Goal: Task Accomplishment & Management: Use online tool/utility

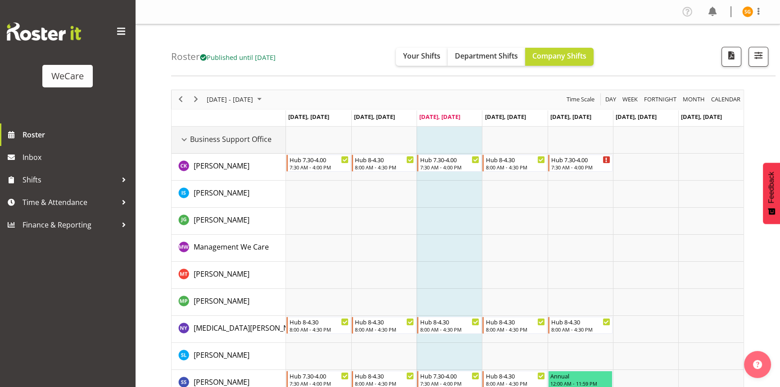
click at [185, 141] on div "Business Support Office resource" at bounding box center [184, 140] width 12 height 12
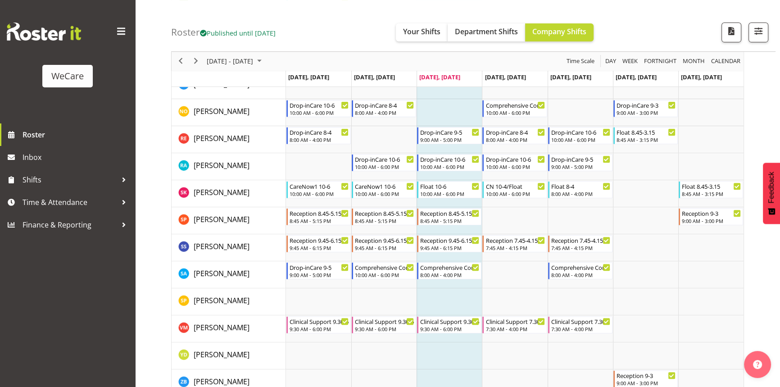
scroll to position [409, 0]
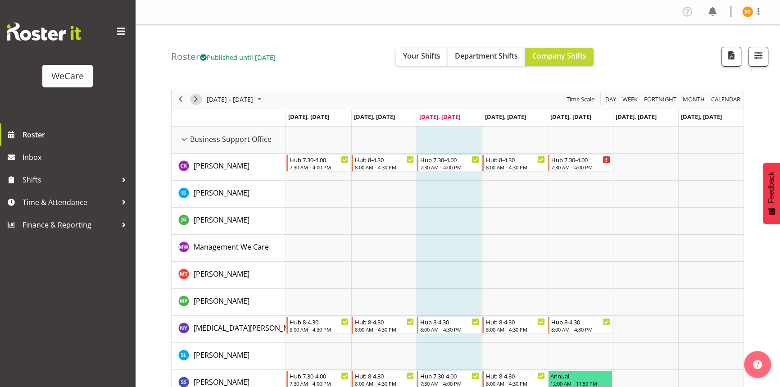
click at [194, 98] on span "Next" at bounding box center [196, 99] width 11 height 11
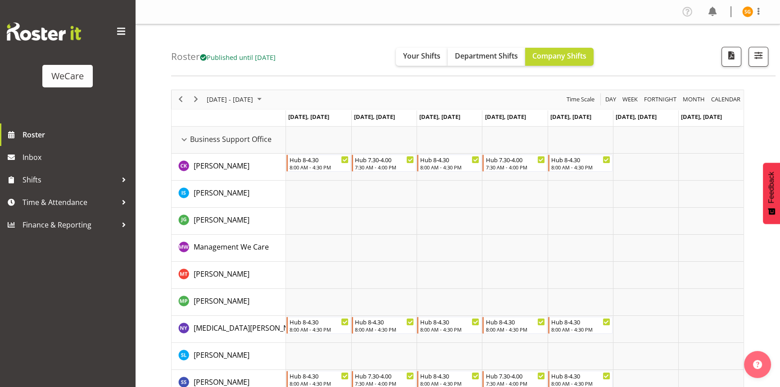
click at [0, 0] on div "Timeline Week of October 15, 2025" at bounding box center [0, 0] width 0 height 0
drag, startPoint x: 185, startPoint y: 140, endPoint x: 189, endPoint y: 155, distance: 15.8
click at [185, 140] on div "Business Support Office resource" at bounding box center [184, 140] width 12 height 12
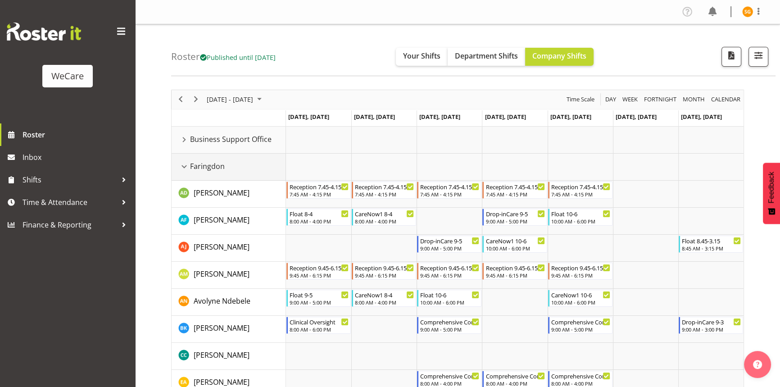
click at [180, 165] on div "Faringdon resource" at bounding box center [184, 167] width 12 height 12
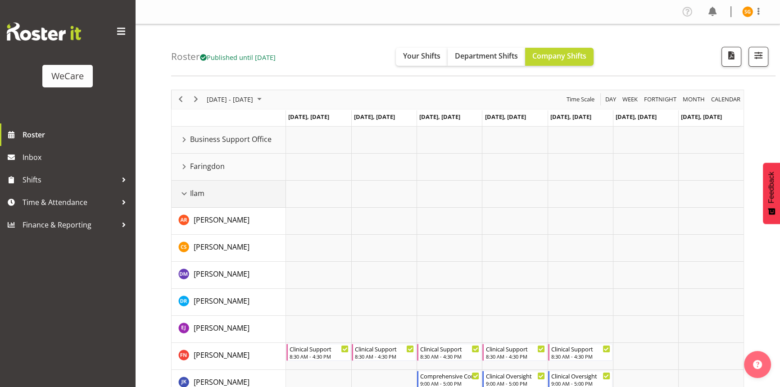
click at [185, 191] on div "Ilam resource" at bounding box center [184, 194] width 12 height 12
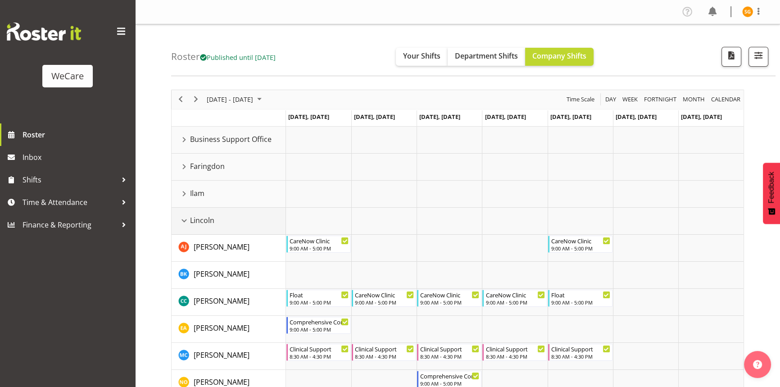
click at [185, 222] on div "Lincoln resource" at bounding box center [184, 221] width 12 height 12
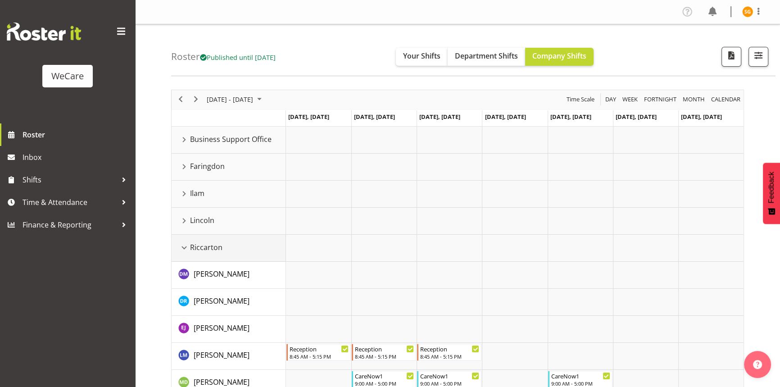
click at [185, 245] on div "Riccarton resource" at bounding box center [184, 248] width 12 height 12
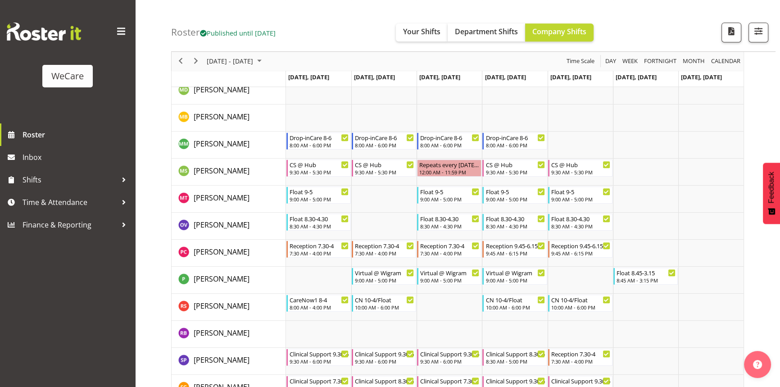
scroll to position [773, 0]
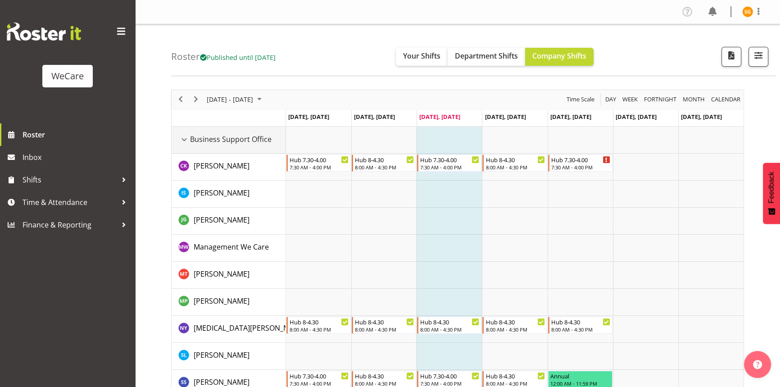
click at [185, 140] on div "Business Support Office resource" at bounding box center [184, 140] width 12 height 12
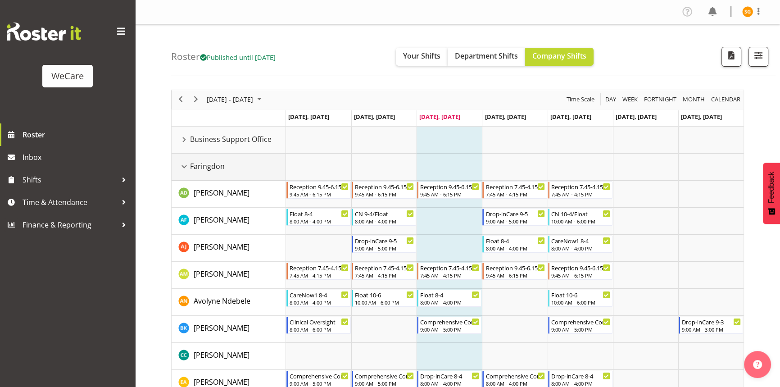
click at [182, 164] on div "Faringdon resource" at bounding box center [184, 167] width 12 height 12
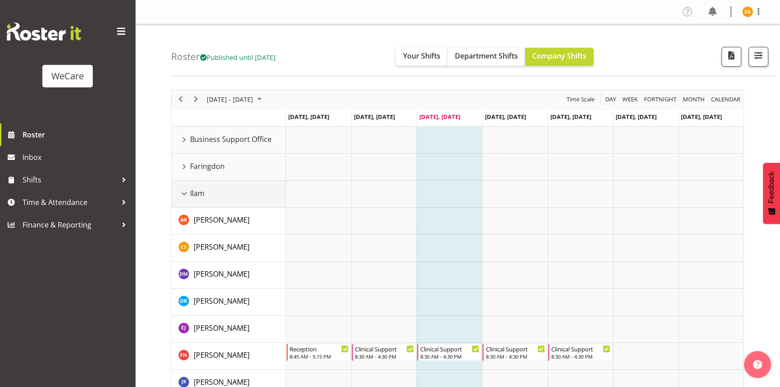
click at [186, 191] on div "Ilam resource" at bounding box center [184, 194] width 12 height 12
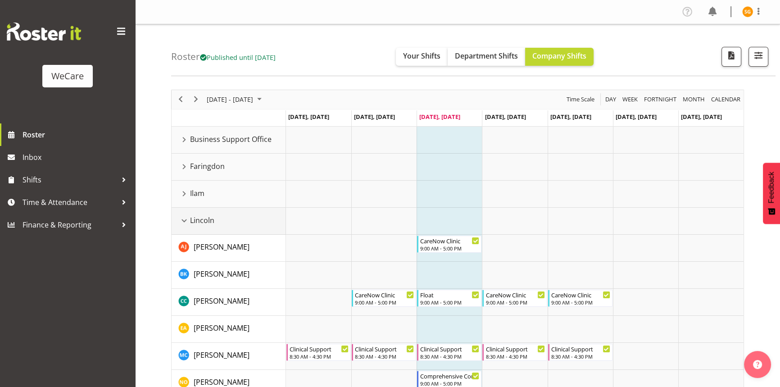
click at [187, 222] on div "Lincoln resource" at bounding box center [184, 221] width 12 height 12
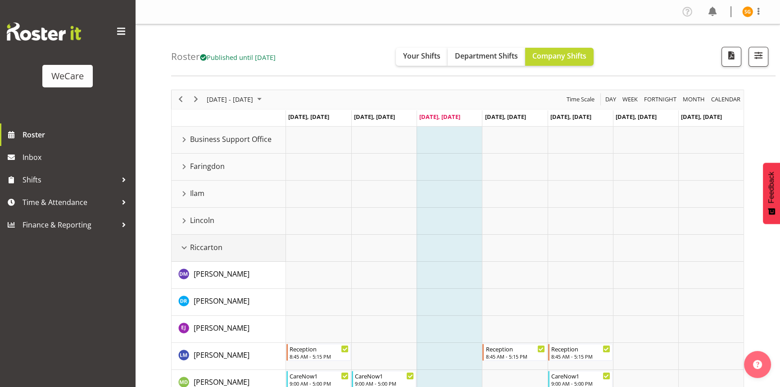
click at [185, 248] on div "Riccarton resource" at bounding box center [184, 248] width 12 height 12
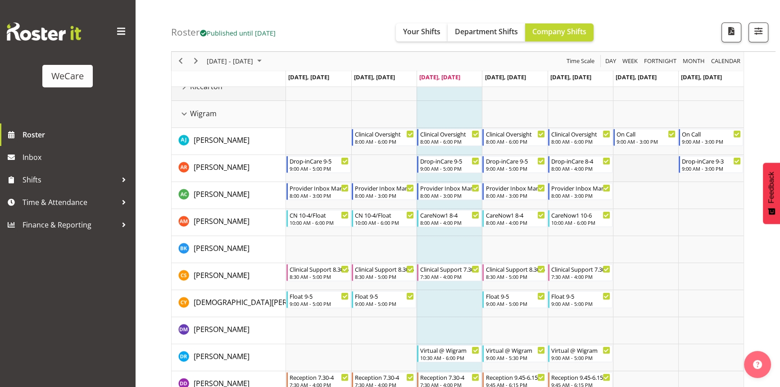
scroll to position [163, 0]
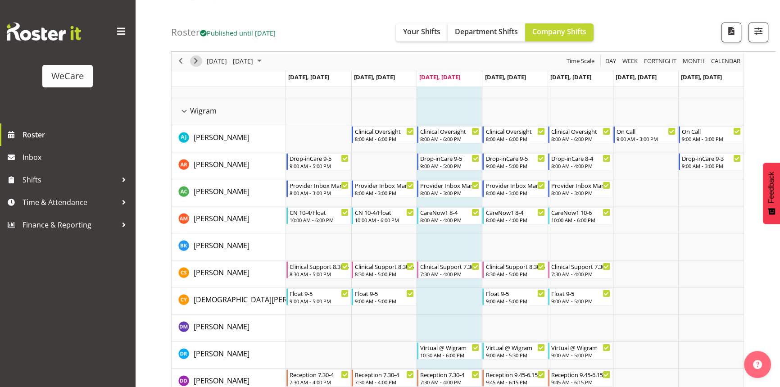
click at [200, 62] on span "Next" at bounding box center [196, 61] width 11 height 11
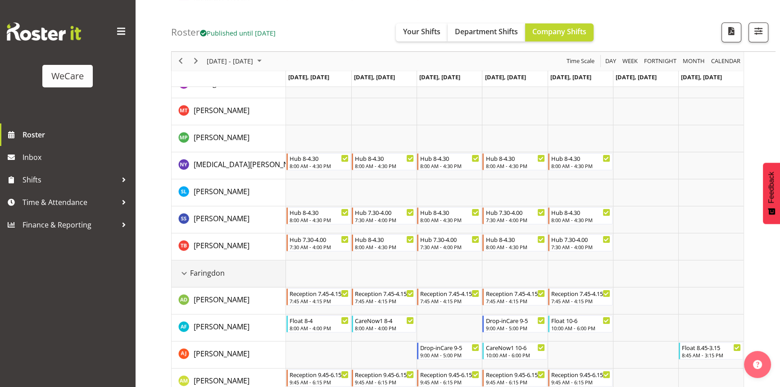
click at [187, 272] on div "Faringdon resource" at bounding box center [184, 274] width 12 height 12
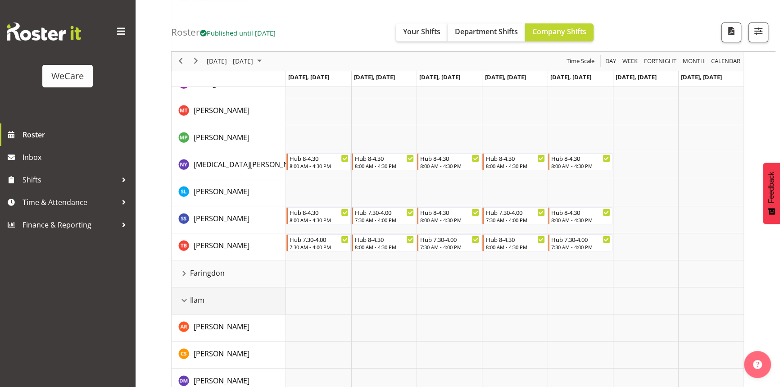
click at [185, 299] on div "Ilam resource" at bounding box center [184, 301] width 12 height 12
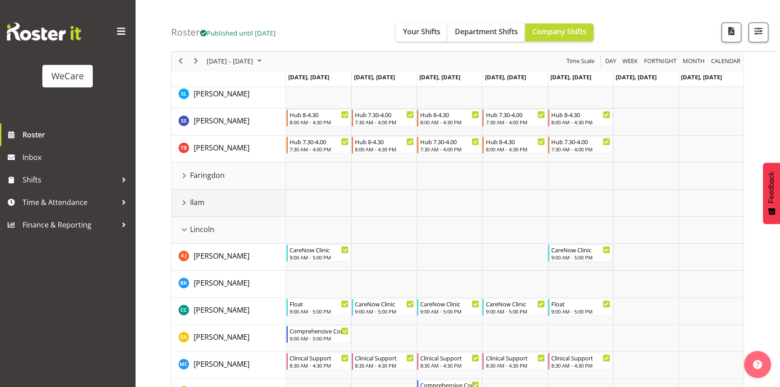
scroll to position [327, 0]
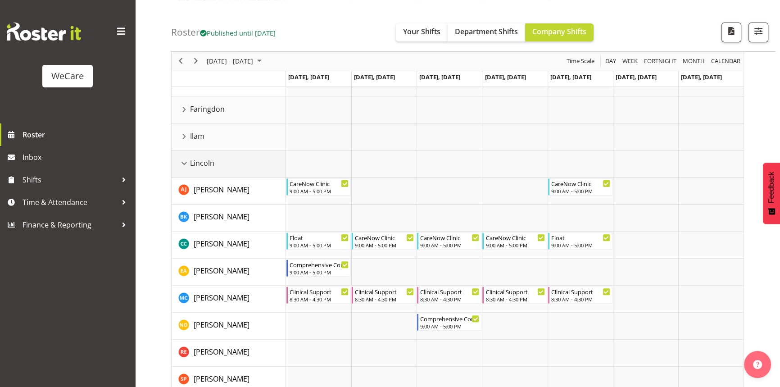
click at [182, 164] on div "Lincoln resource" at bounding box center [184, 164] width 12 height 12
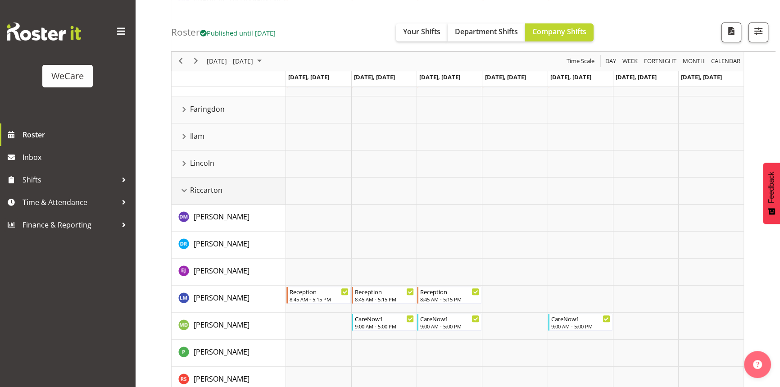
click at [188, 188] on div "Riccarton resource" at bounding box center [184, 191] width 12 height 12
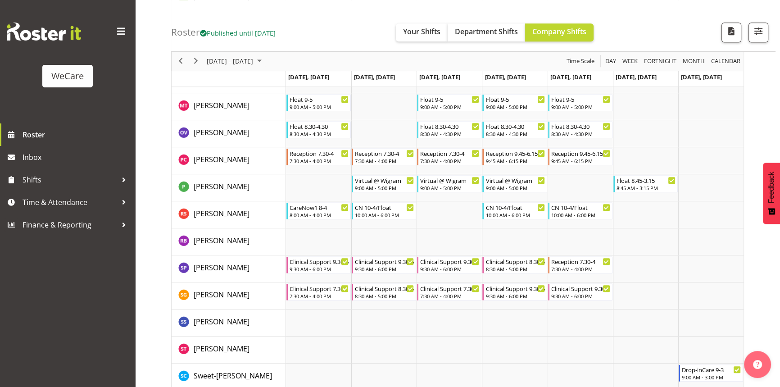
scroll to position [1023, 0]
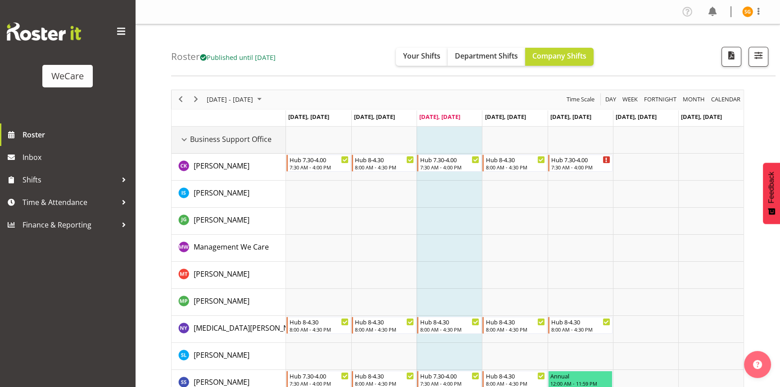
drag, startPoint x: 183, startPoint y: 138, endPoint x: 201, endPoint y: 160, distance: 28.1
click at [183, 138] on div "Business Support Office resource" at bounding box center [184, 140] width 12 height 12
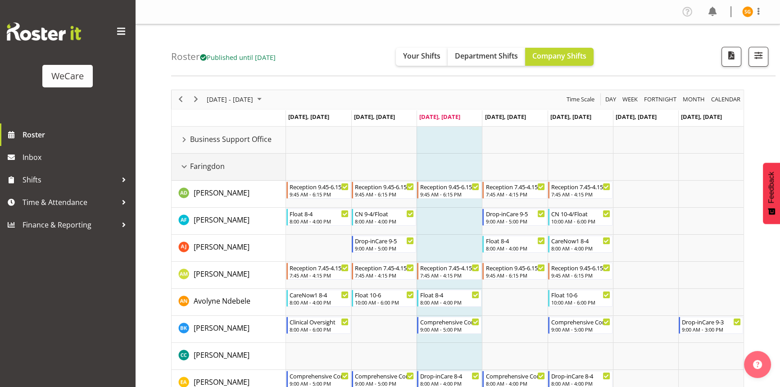
click at [183, 165] on div "Faringdon resource" at bounding box center [184, 167] width 12 height 12
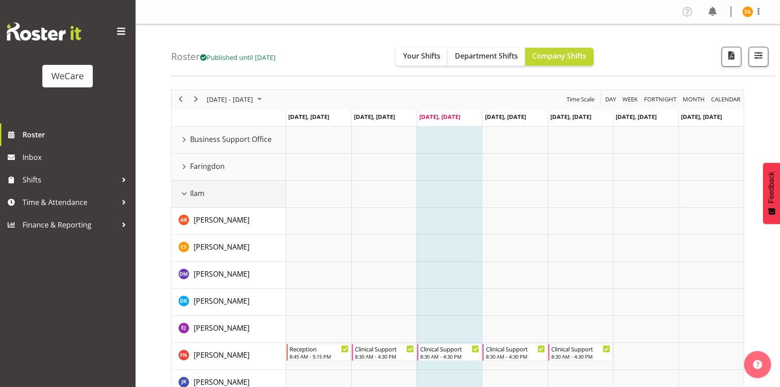
click at [186, 191] on div "Ilam resource" at bounding box center [184, 194] width 12 height 12
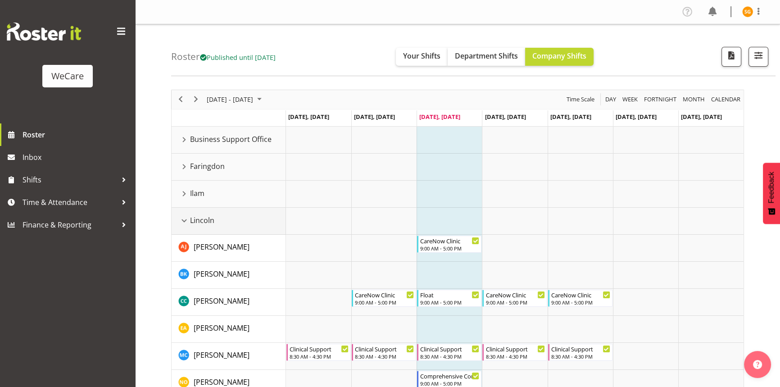
click at [183, 220] on div "Lincoln resource" at bounding box center [184, 221] width 12 height 12
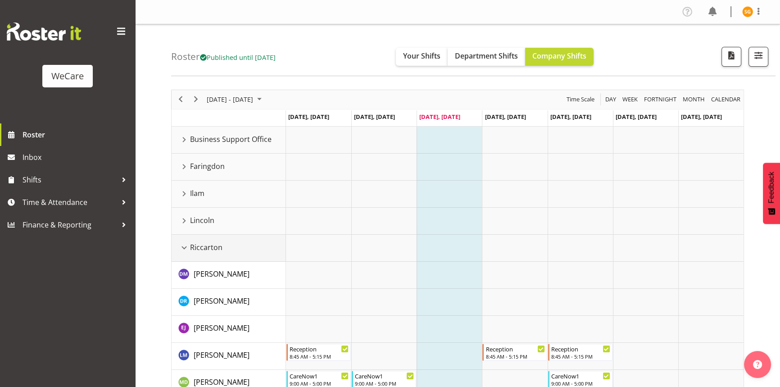
click at [185, 244] on div "Riccarton resource" at bounding box center [184, 248] width 12 height 12
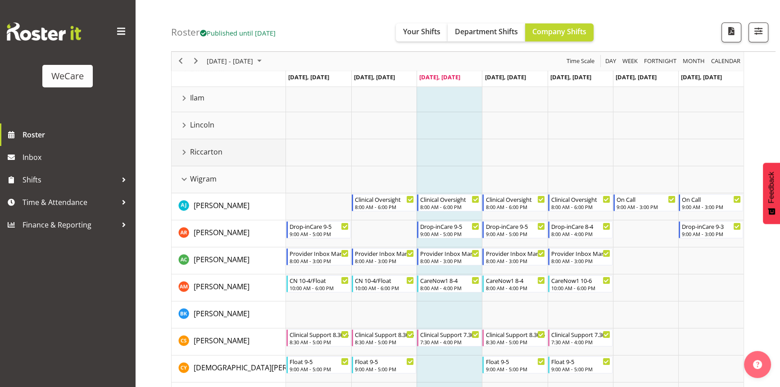
scroll to position [82, 0]
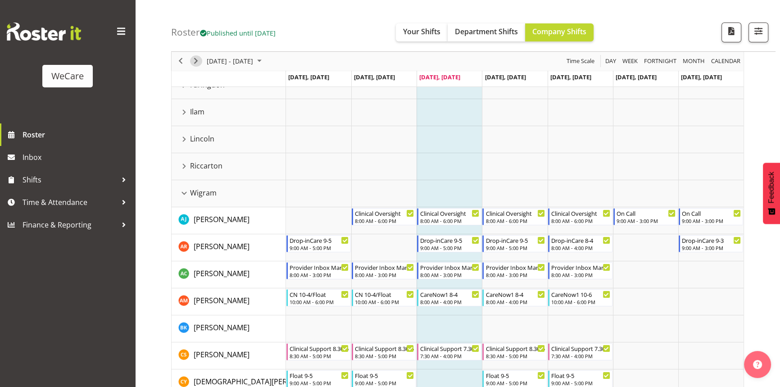
click at [195, 58] on span "Next" at bounding box center [196, 61] width 11 height 11
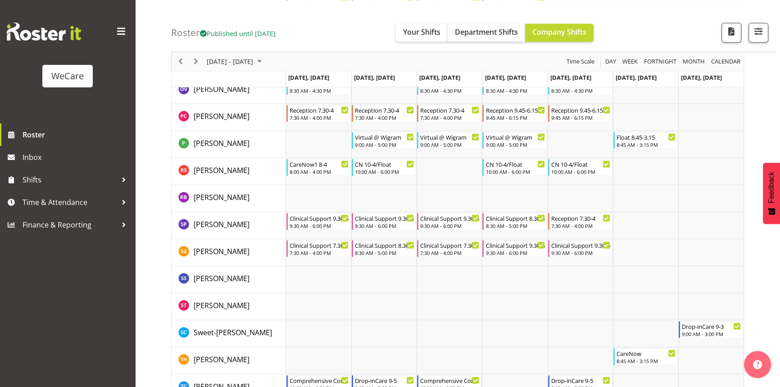
scroll to position [2746, 0]
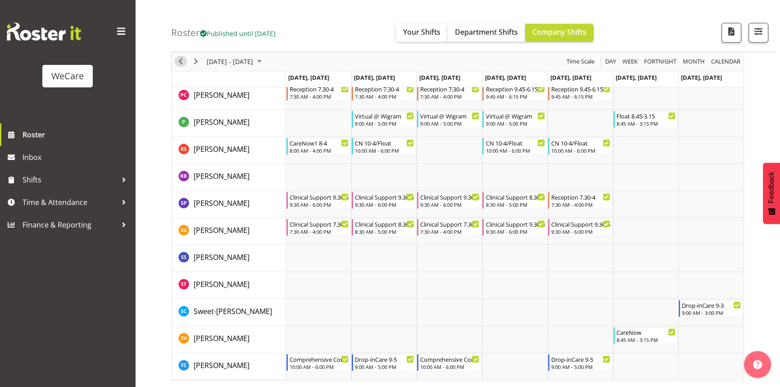
click at [179, 63] on span "Previous" at bounding box center [180, 61] width 11 height 11
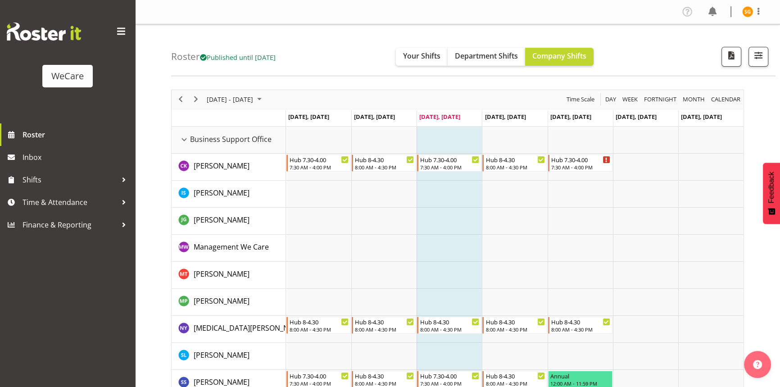
click at [186, 138] on div "Business Support Office resource" at bounding box center [184, 140] width 12 height 12
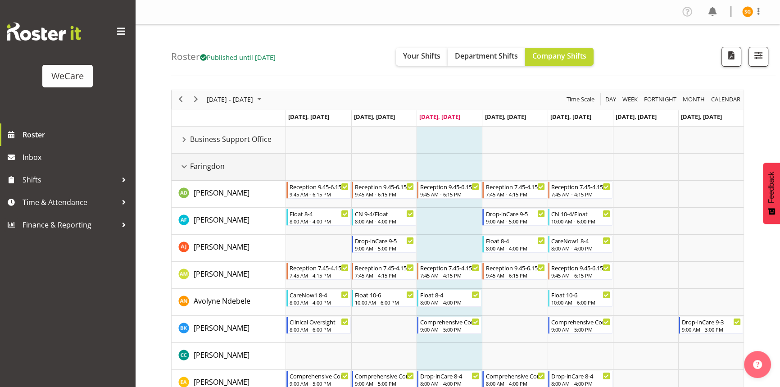
click at [187, 168] on div "Faringdon resource" at bounding box center [184, 167] width 12 height 12
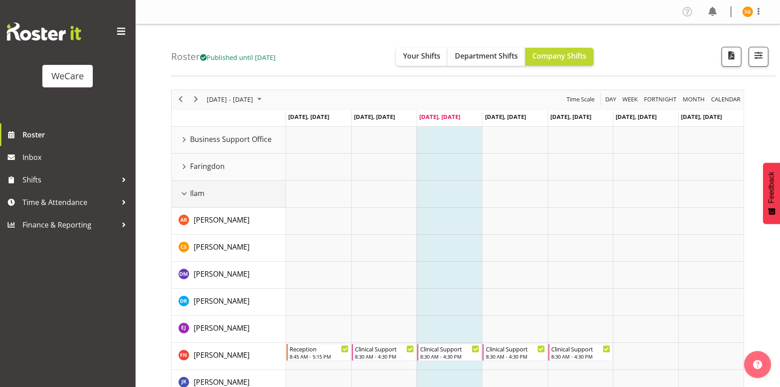
click at [187, 193] on div "Ilam resource" at bounding box center [184, 194] width 12 height 12
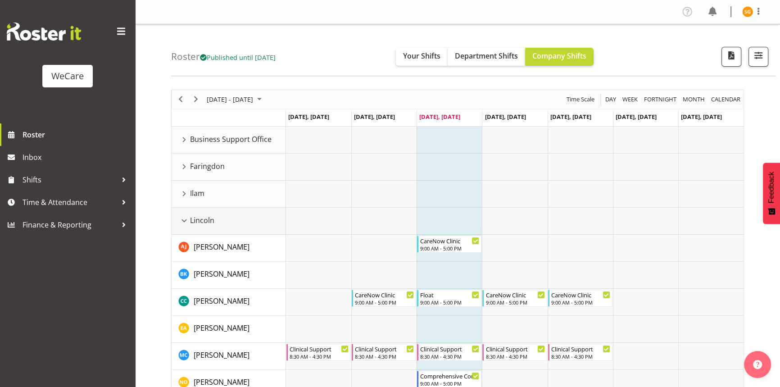
click at [190, 219] on span "Lincoln" at bounding box center [202, 220] width 24 height 11
click at [182, 222] on div "Lincoln resource" at bounding box center [184, 221] width 12 height 12
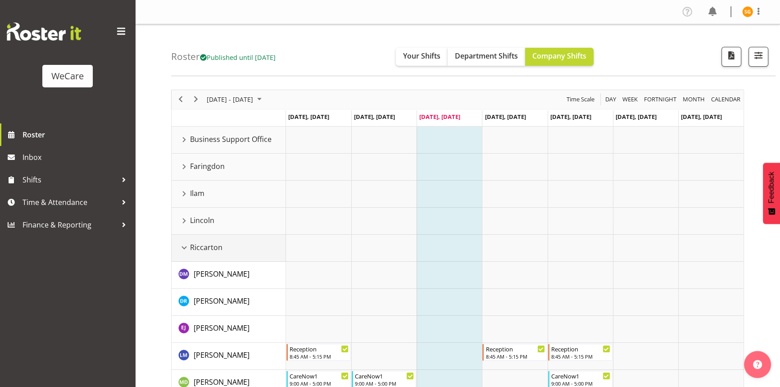
click at [184, 249] on div "Riccarton resource" at bounding box center [184, 248] width 12 height 12
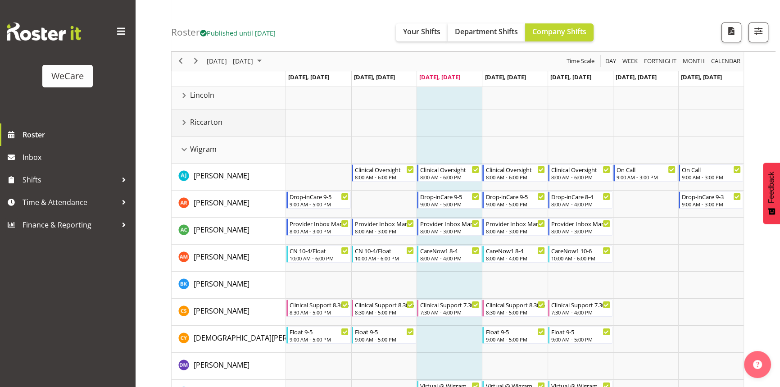
scroll to position [36, 0]
